Goal: Task Accomplishment & Management: Manage account settings

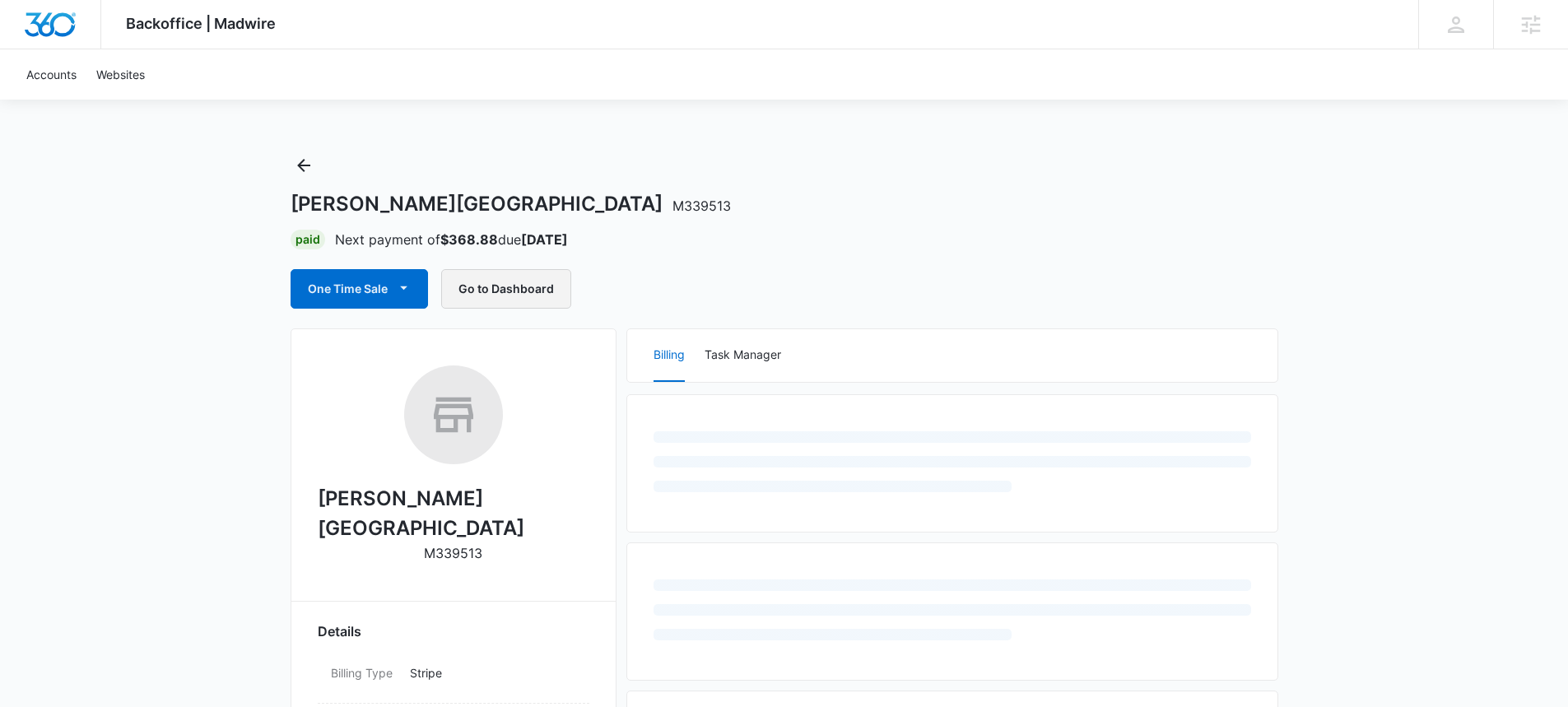
click at [519, 288] on button "Go to Dashboard" at bounding box center [506, 288] width 130 height 39
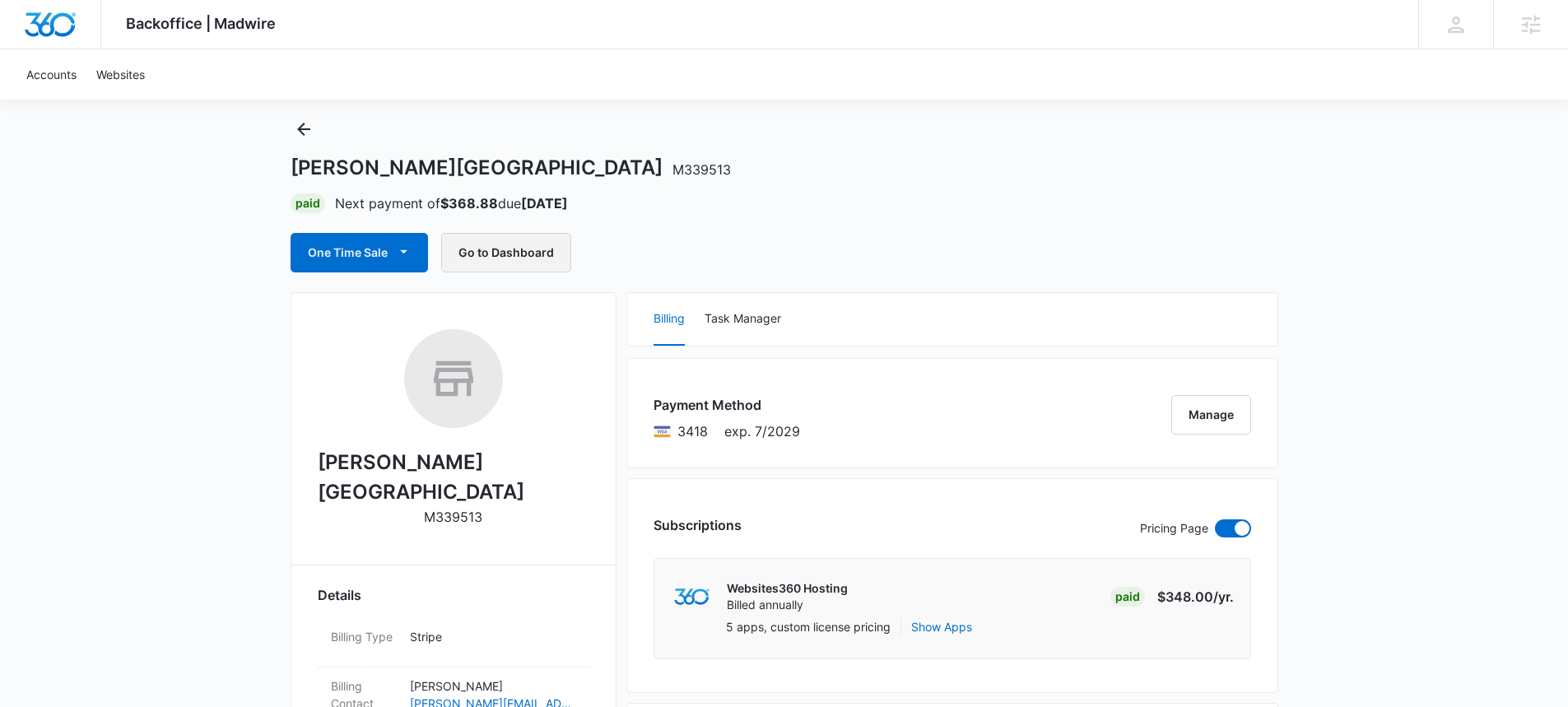
scroll to position [344, 0]
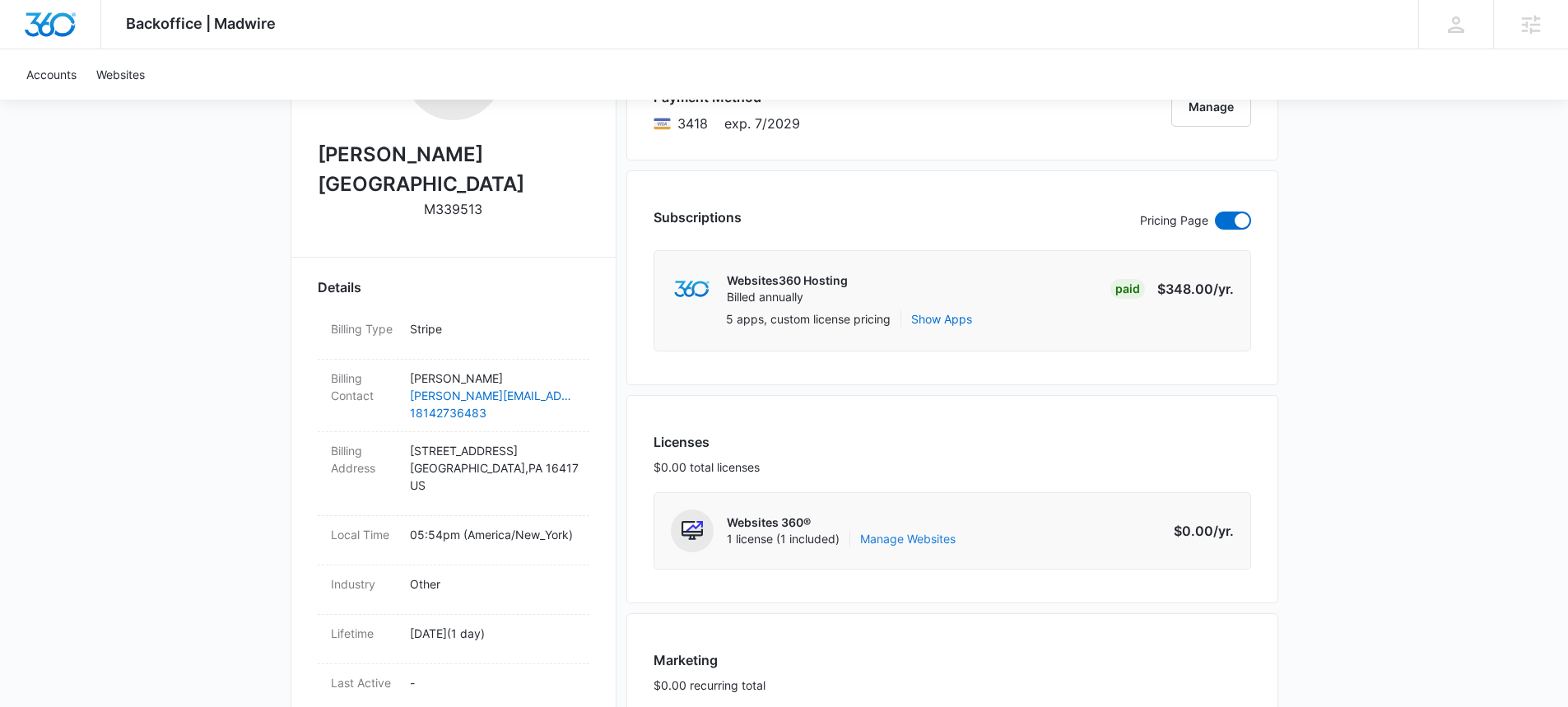
click at [914, 542] on link "Manage Websites" at bounding box center [908, 539] width 96 height 17
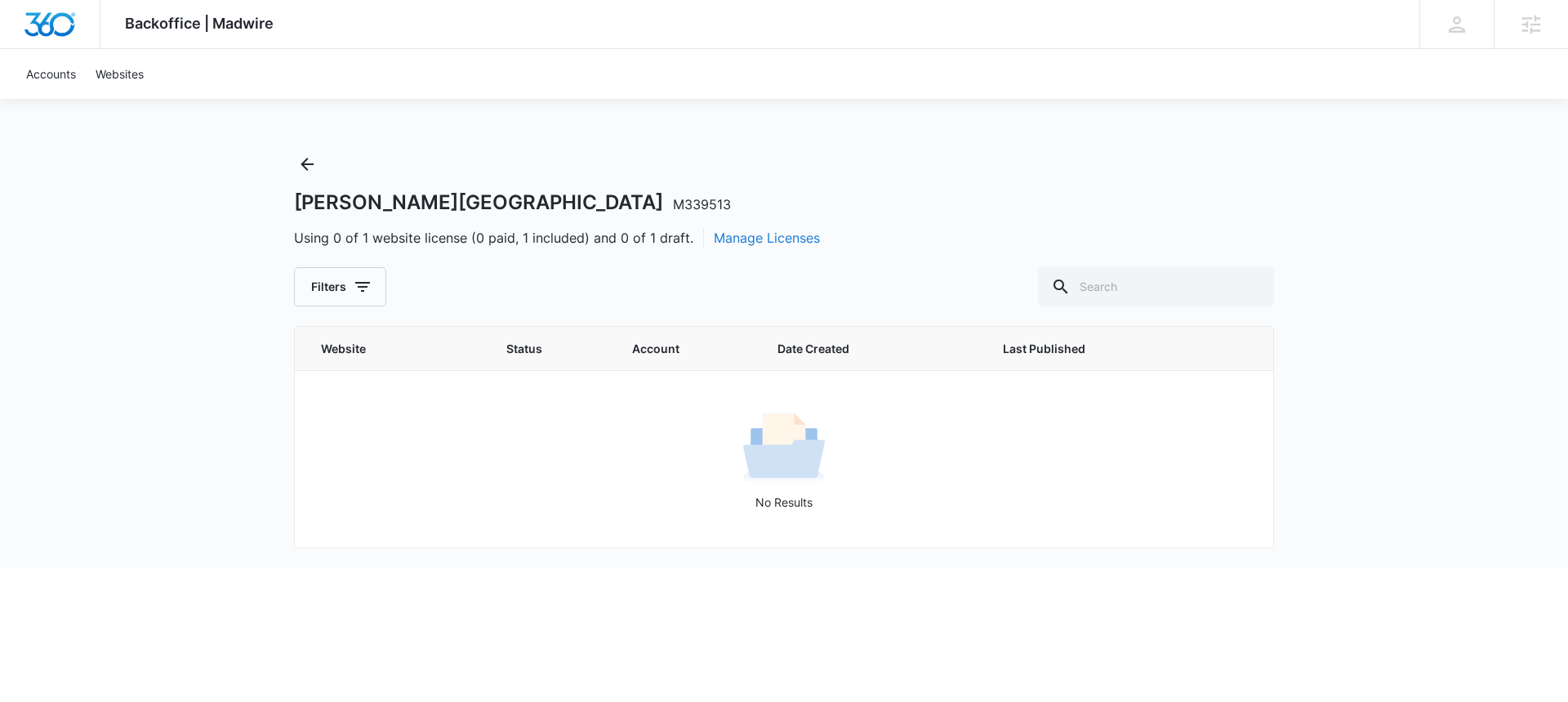
click at [738, 239] on button "Manage Licenses" at bounding box center [767, 237] width 106 height 20
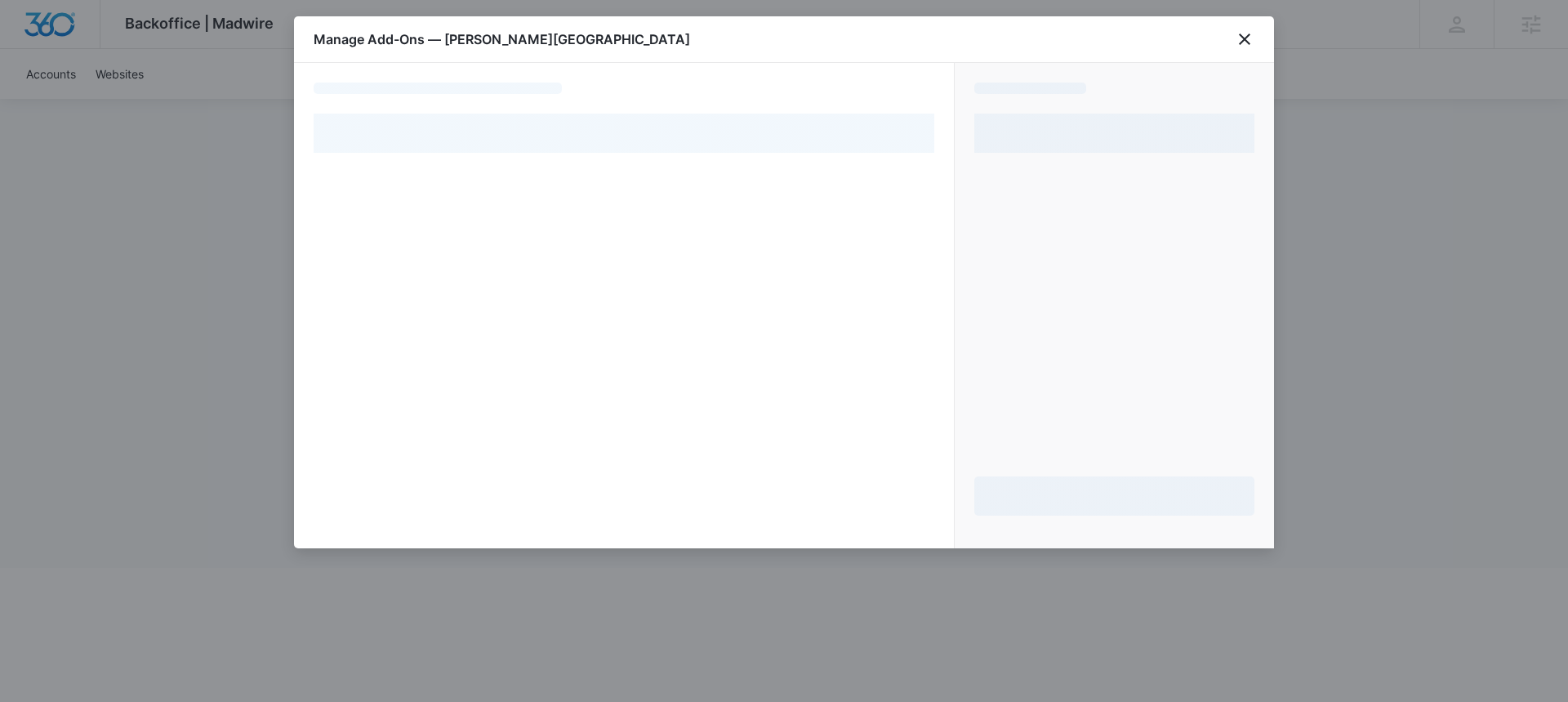
select select "pm_1SFbhLA4n8RTgNjUxmXNMe4y"
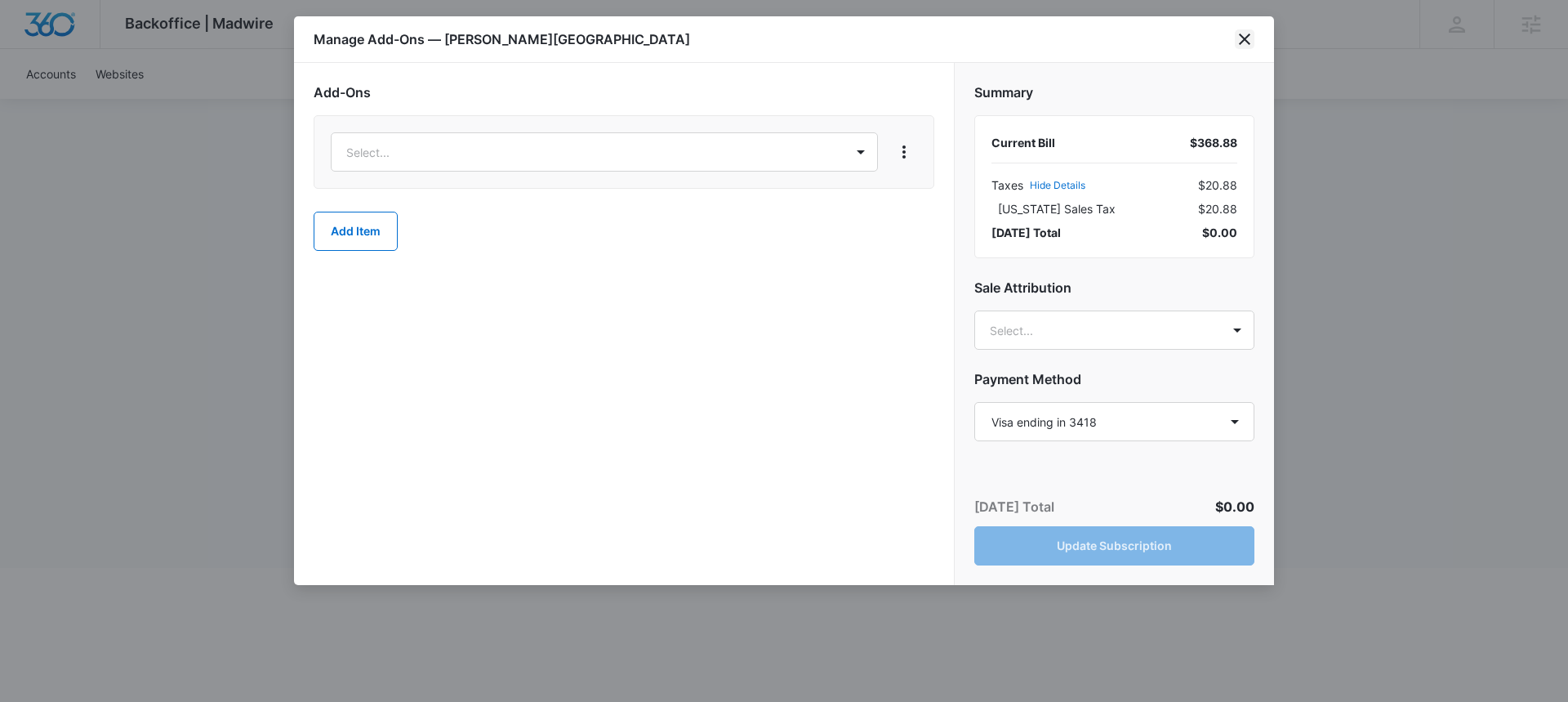
click at [1239, 40] on icon "close" at bounding box center [1245, 39] width 20 height 20
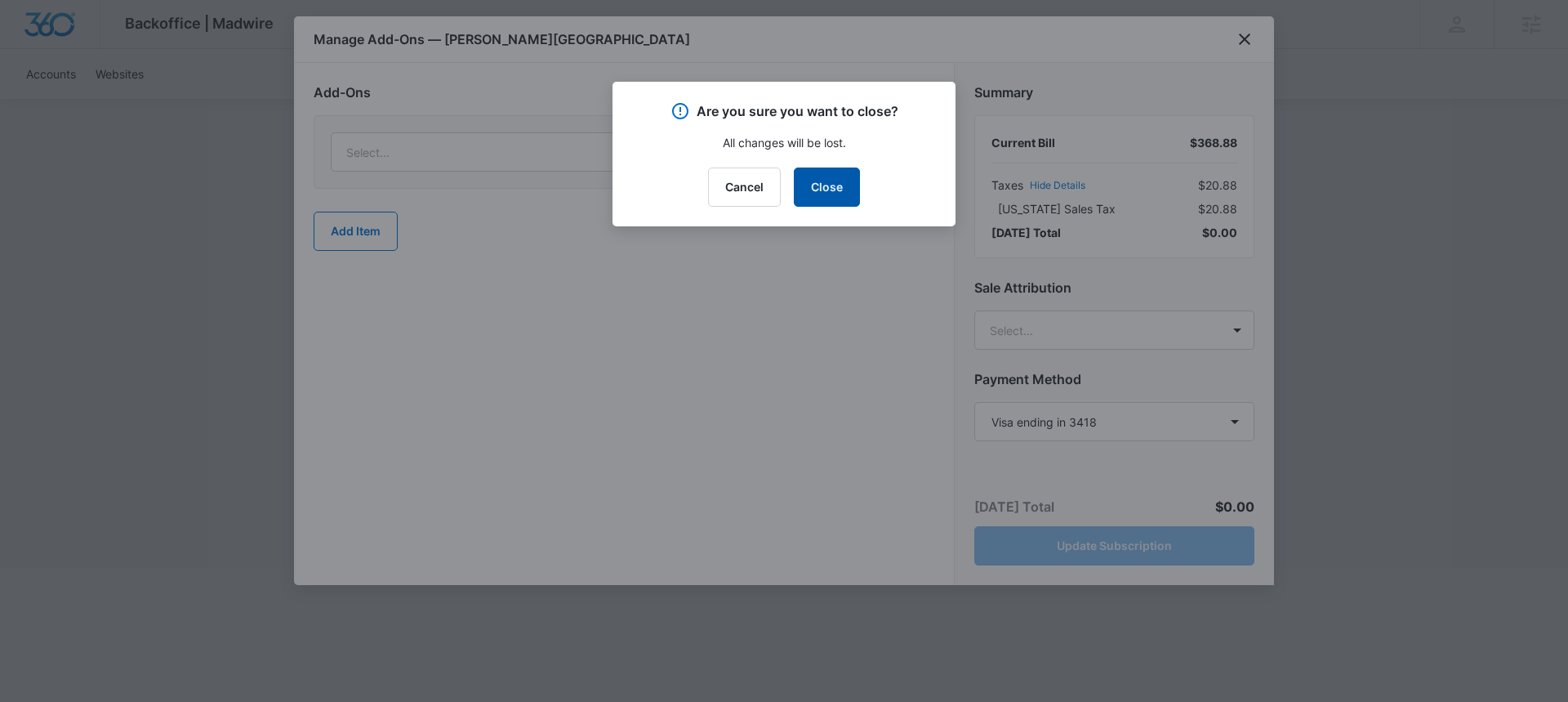
click at [826, 184] on button "Close" at bounding box center [826, 187] width 66 height 39
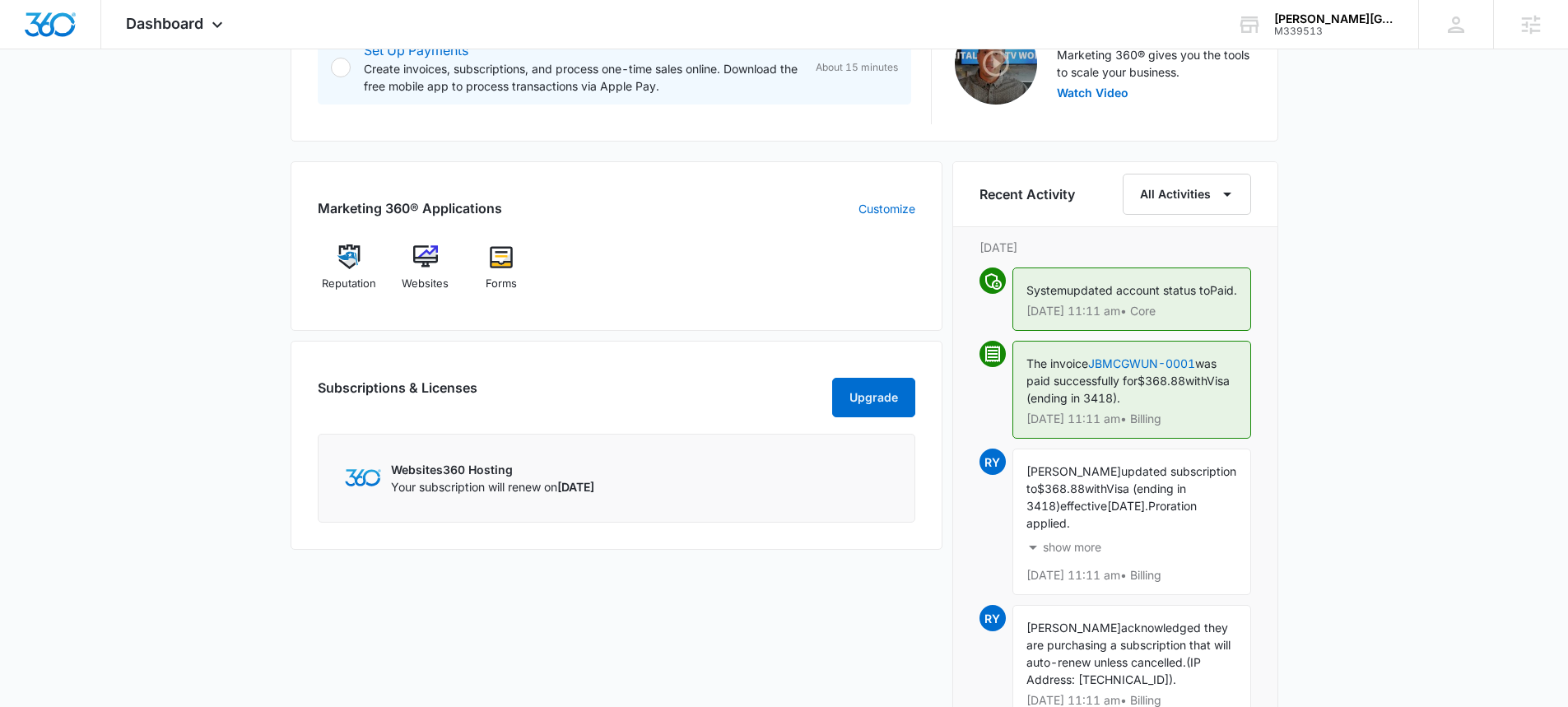
scroll to position [591, 0]
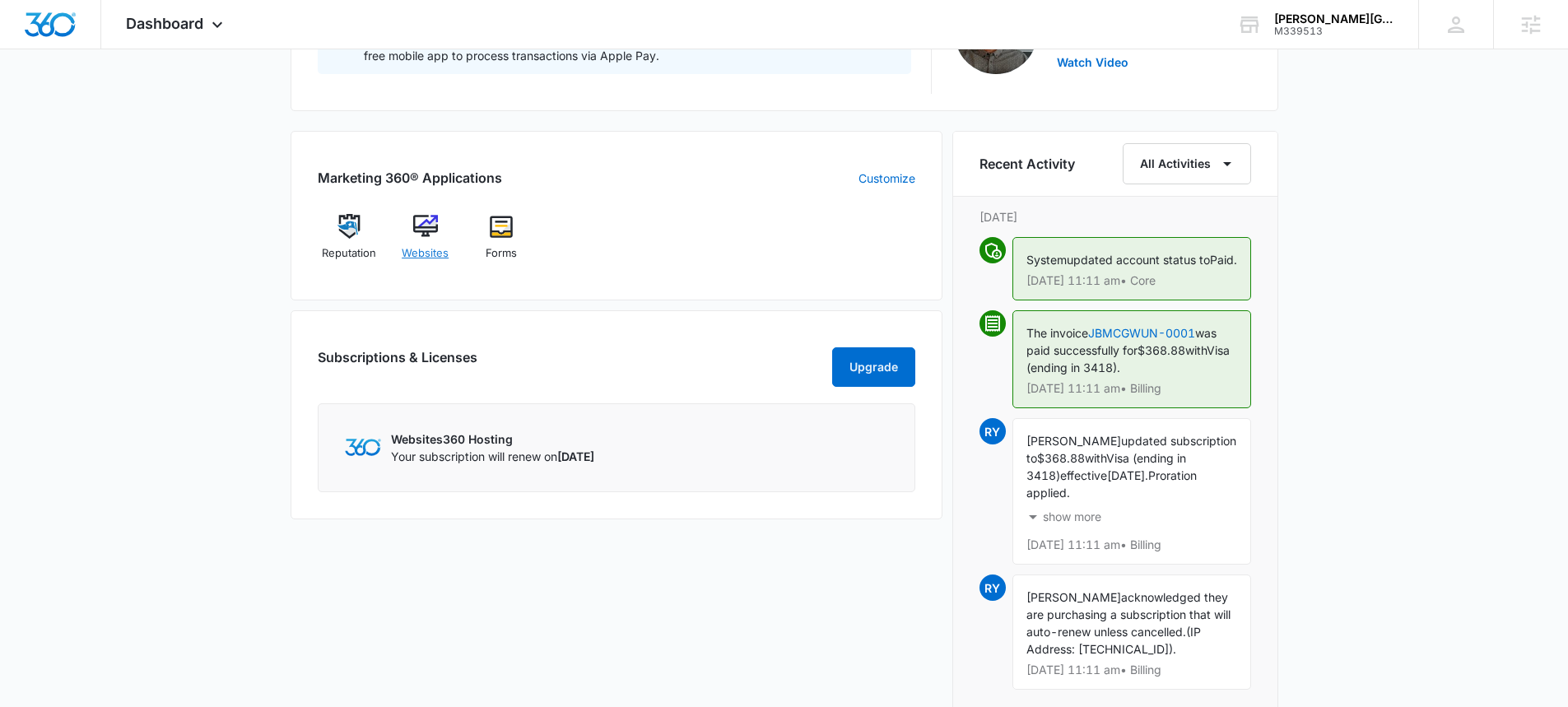
click at [426, 235] on img at bounding box center [425, 226] width 24 height 24
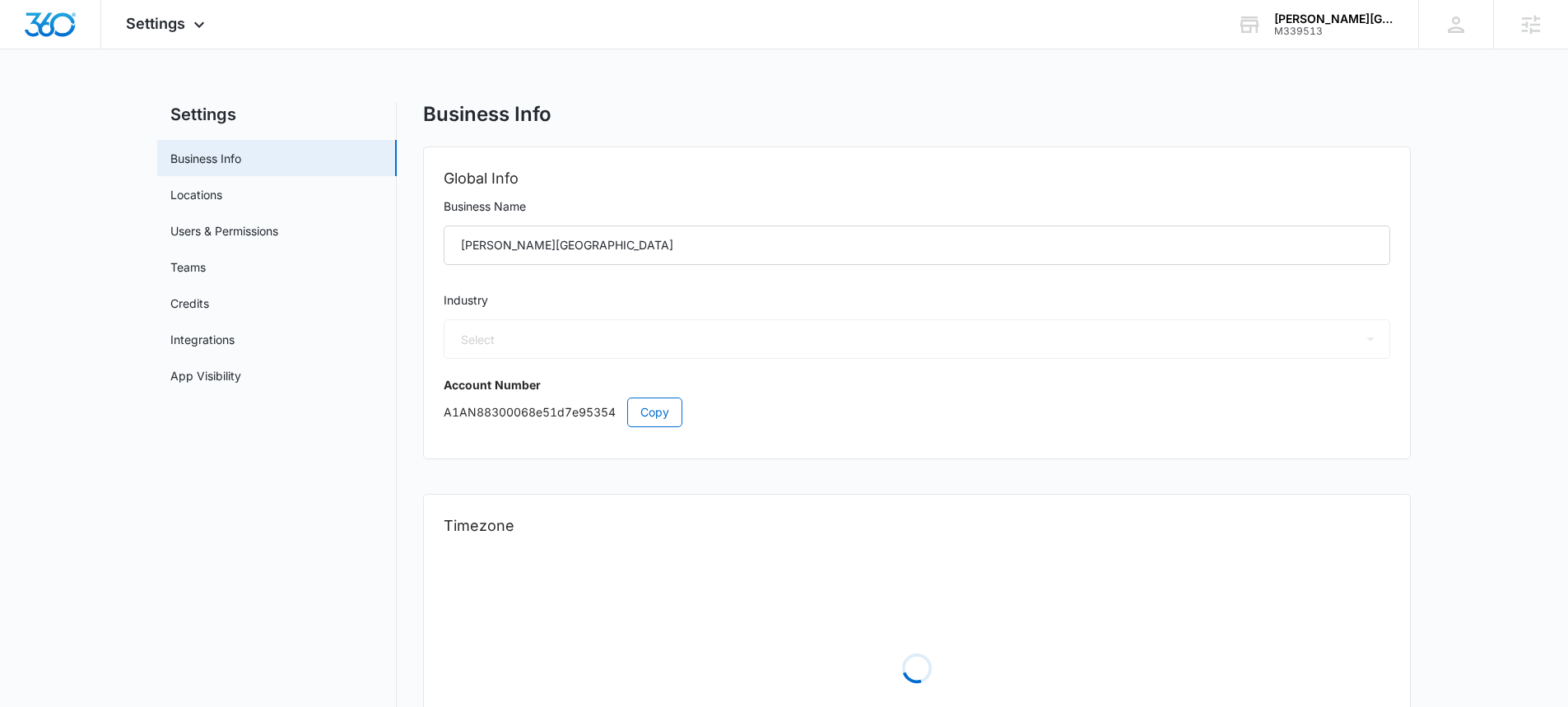
select select "52"
select select "US"
select select "America/New_York"
click at [234, 340] on link "Integrations" at bounding box center [202, 339] width 65 height 17
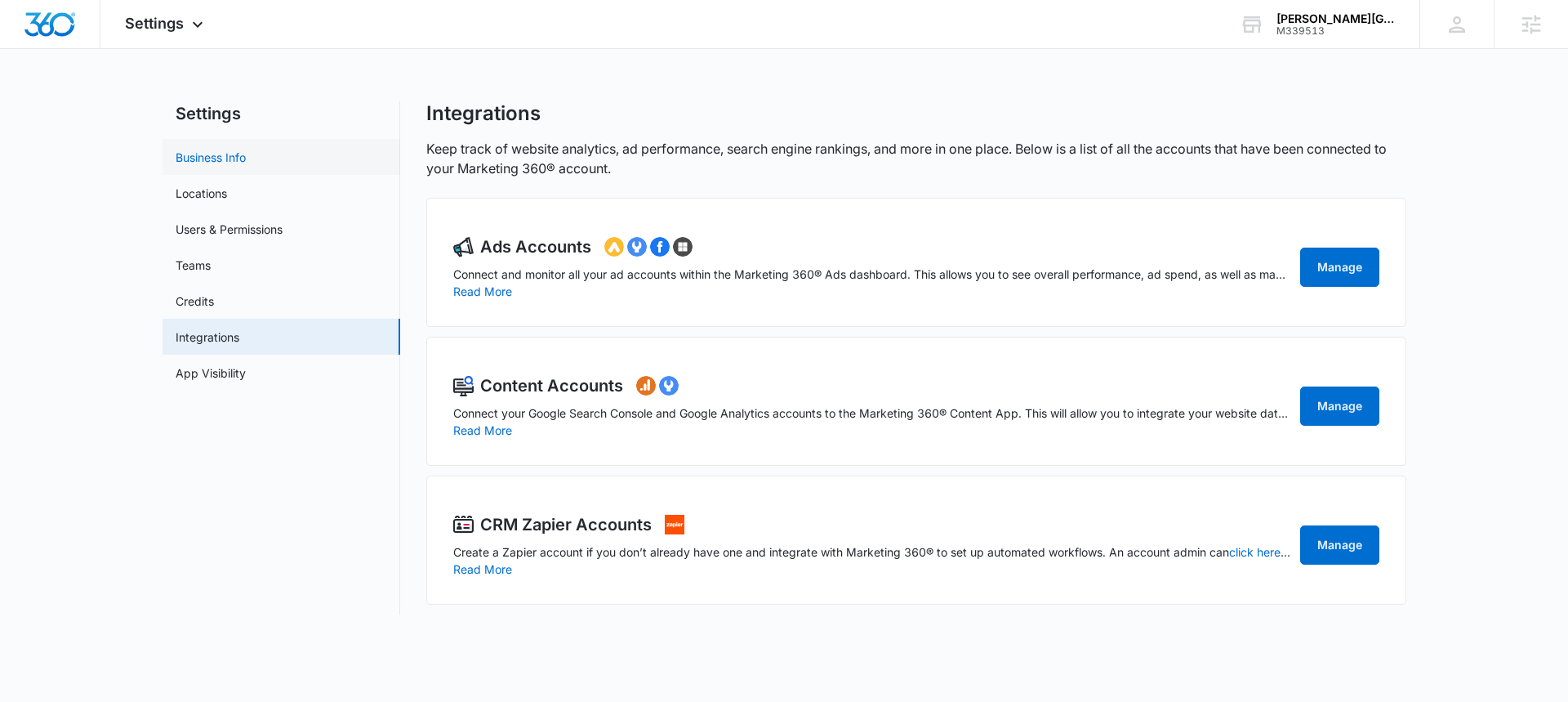
click at [235, 163] on link "Business Info" at bounding box center [211, 157] width 71 height 17
select select "52"
select select "US"
select select "America/New_York"
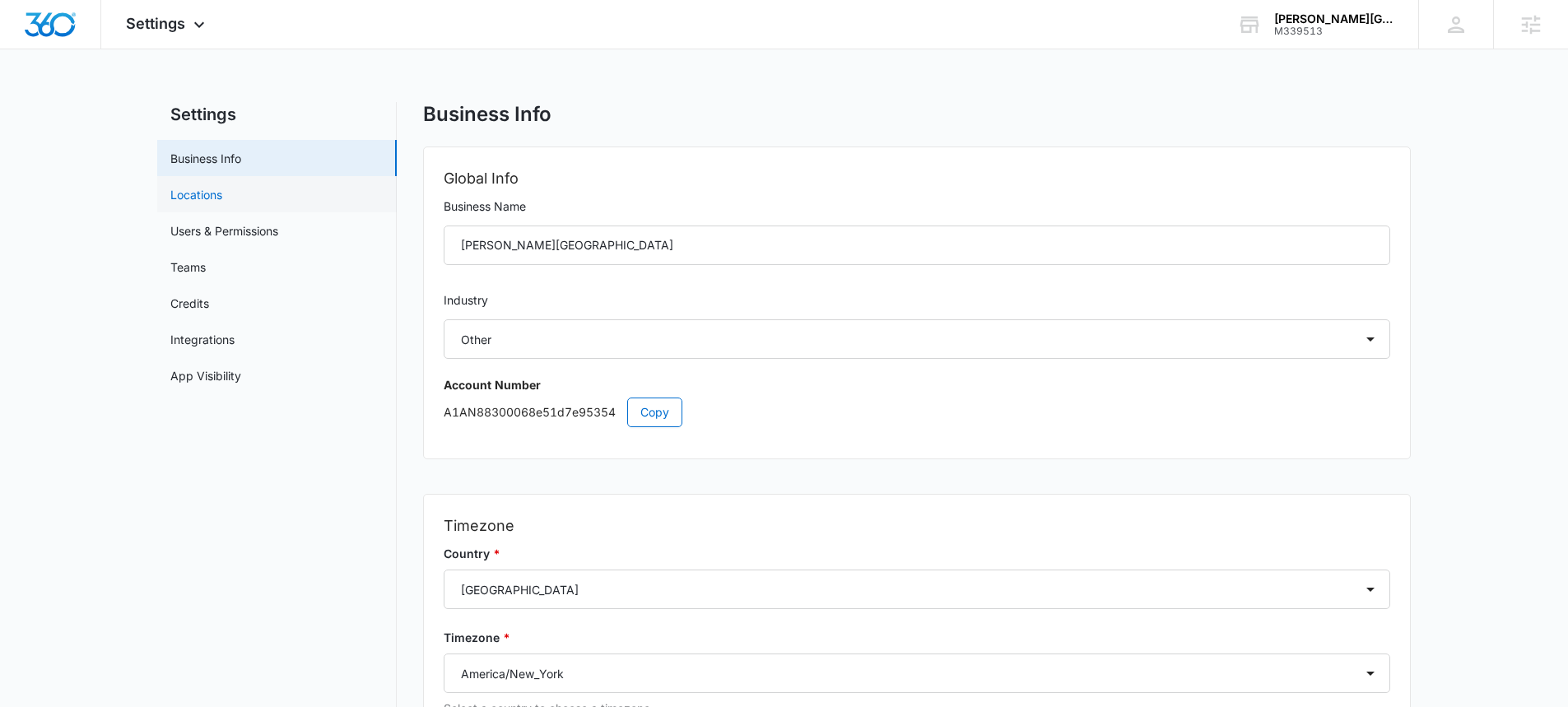
click at [200, 201] on link "Locations" at bounding box center [196, 195] width 52 height 17
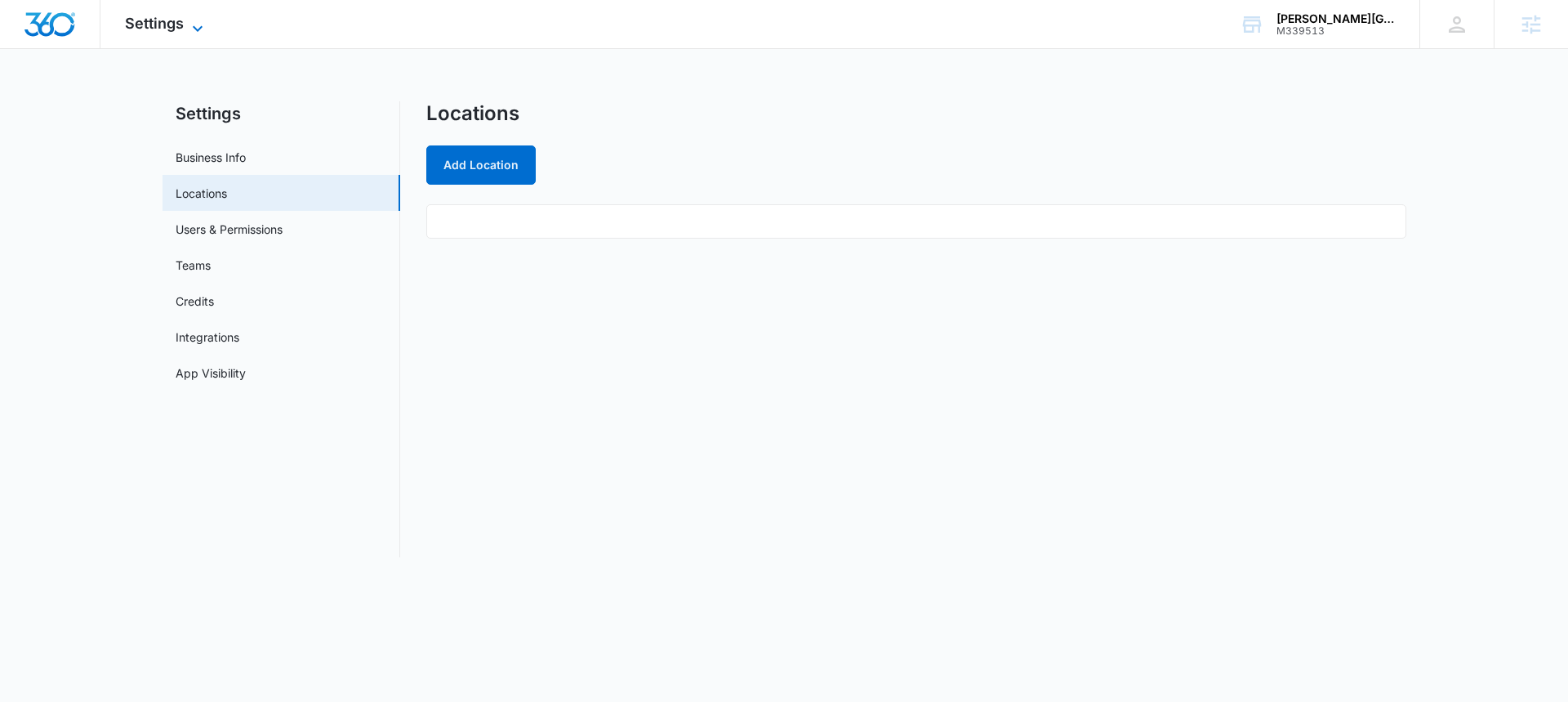
click at [154, 31] on span "Settings" at bounding box center [153, 23] width 59 height 17
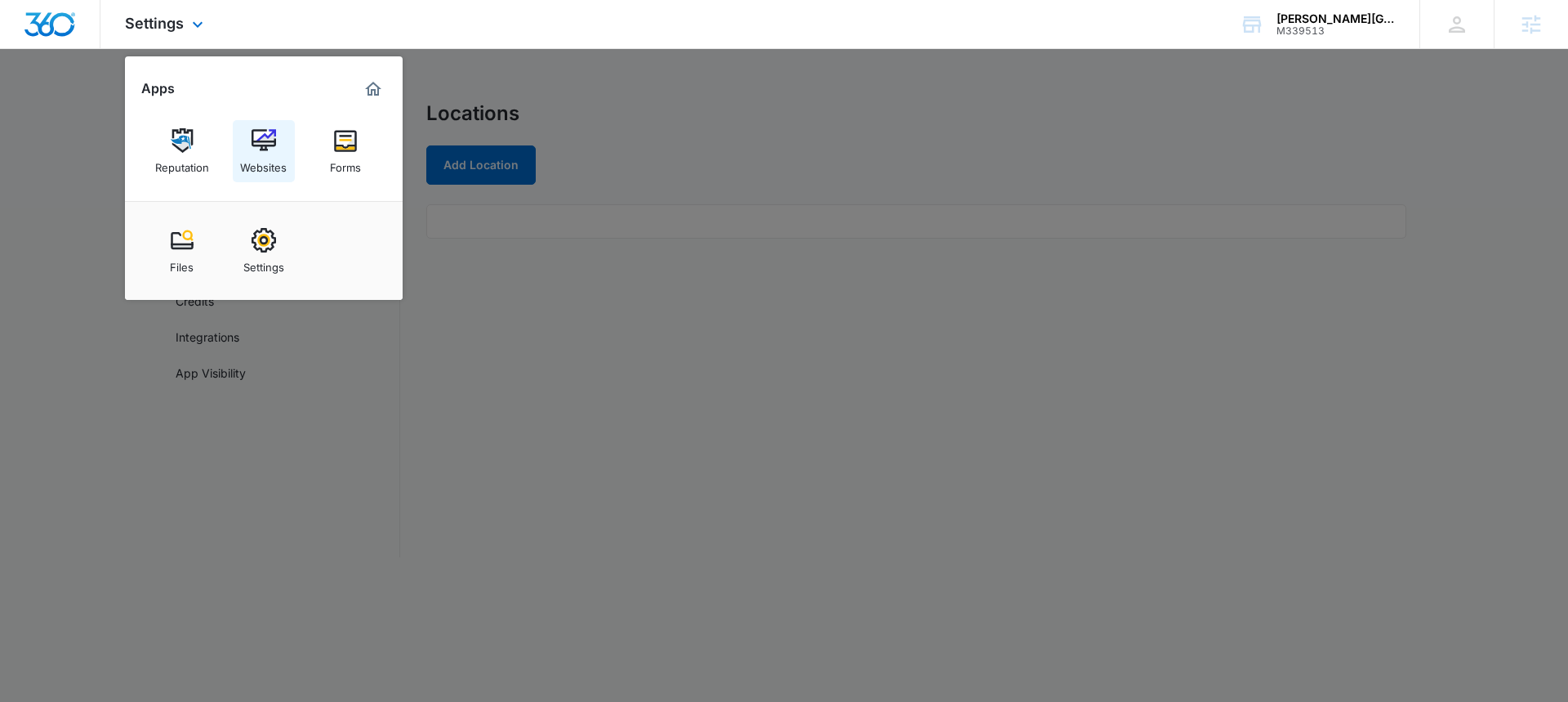
click at [253, 146] on img at bounding box center [264, 140] width 24 height 24
